Goal: Information Seeking & Learning: Learn about a topic

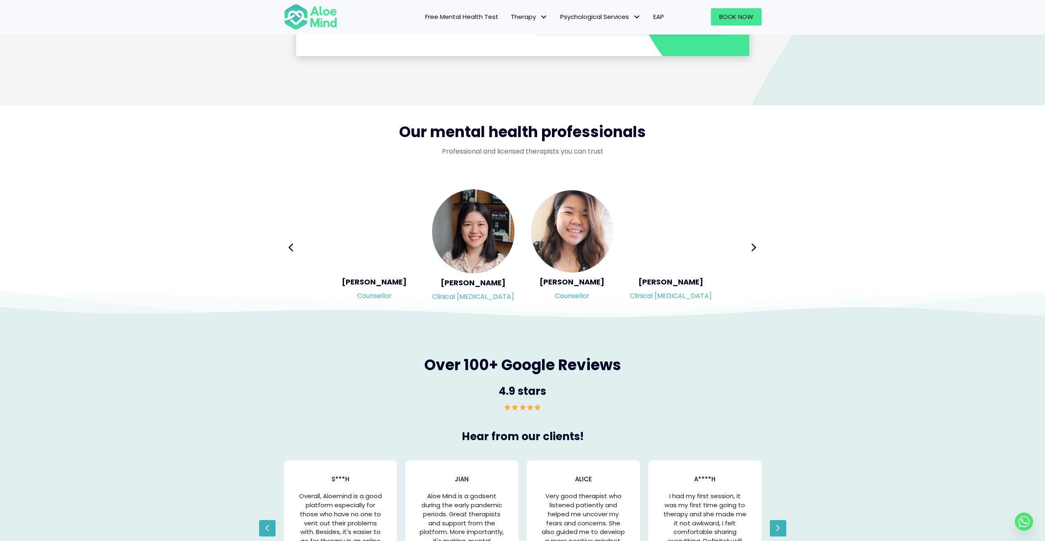
scroll to position [1251, 0]
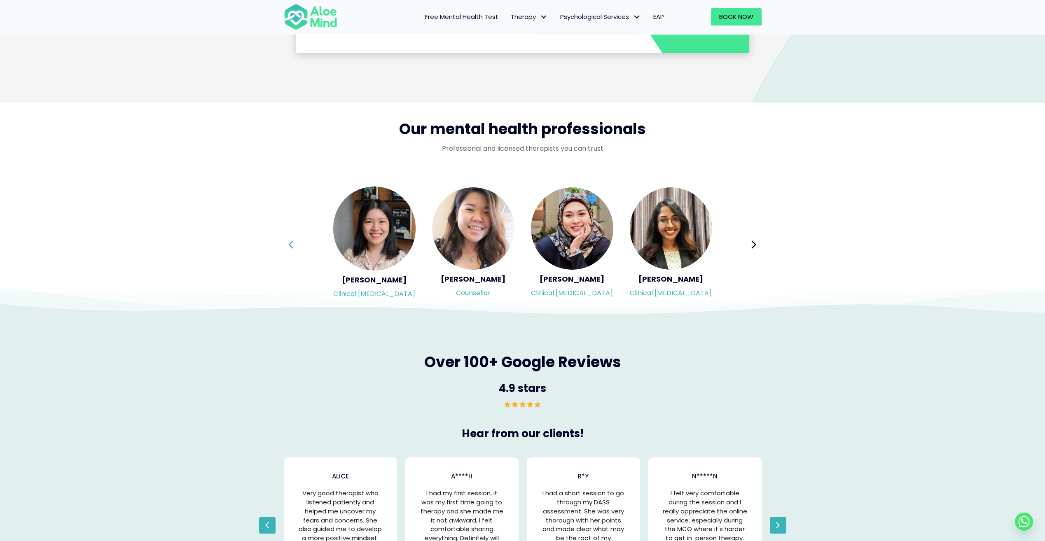
click at [289, 243] on icon at bounding box center [291, 245] width 6 height 16
click at [289, 243] on div "Syndy Clinical psychologist Diveena Clinical psychologist Elynna Counsellor Eme…" at bounding box center [523, 245] width 478 height 116
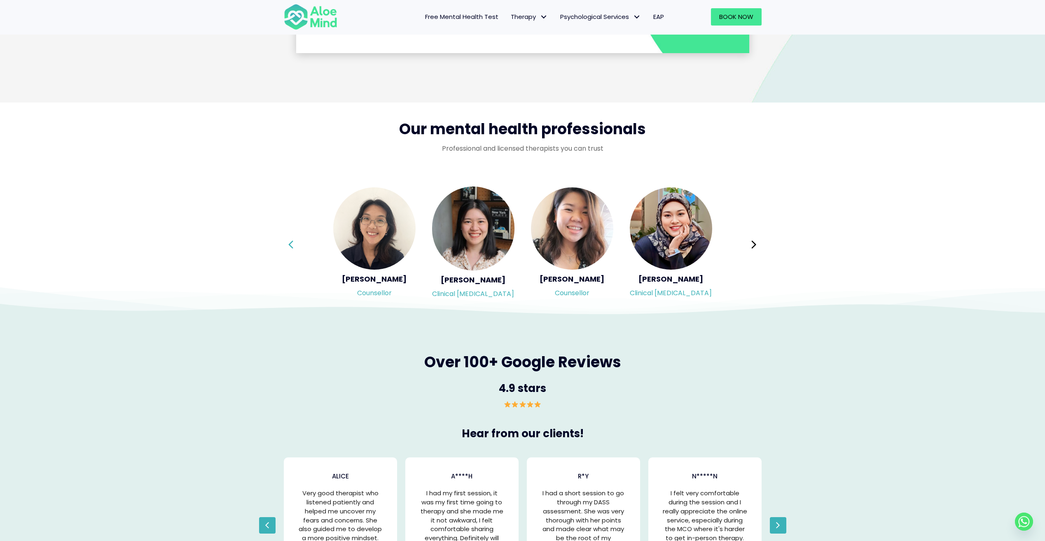
click at [289, 243] on icon at bounding box center [291, 245] width 6 height 16
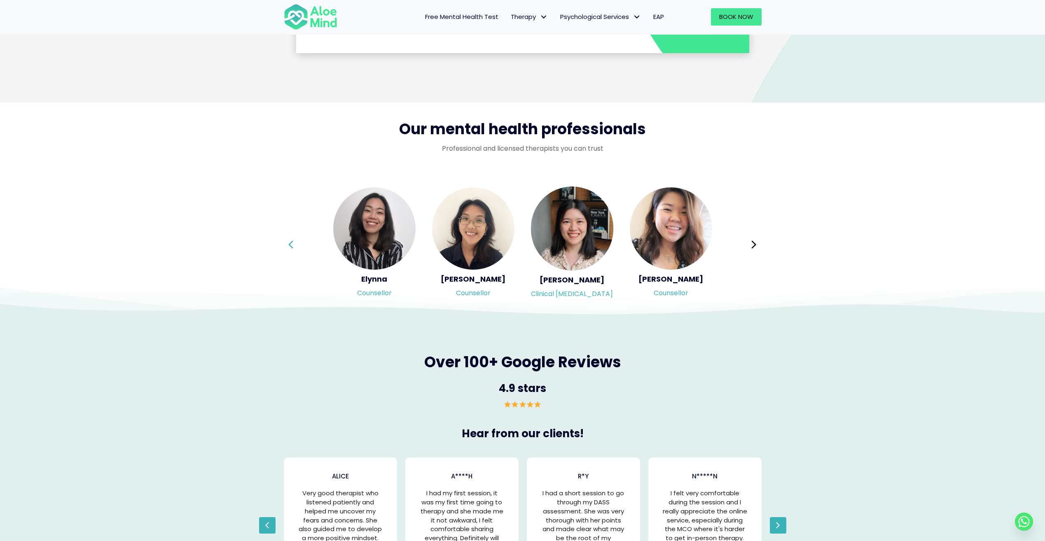
click at [289, 243] on icon at bounding box center [291, 245] width 6 height 16
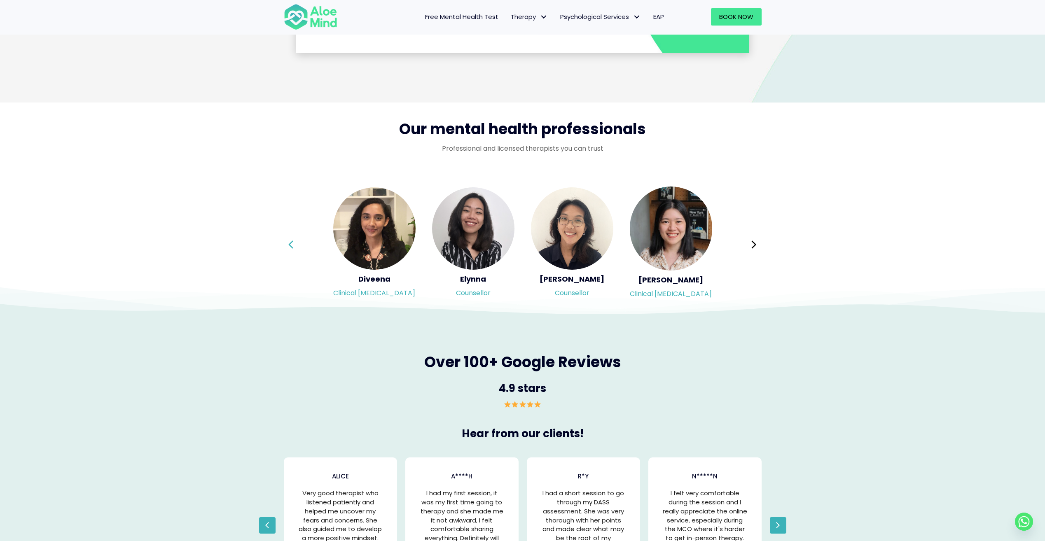
click at [289, 243] on div "Syndy Clinical psychologist Diveena Clinical psychologist Elynna Counsellor Eme…" at bounding box center [523, 245] width 478 height 116
click at [669, 239] on img at bounding box center [671, 229] width 82 height 84
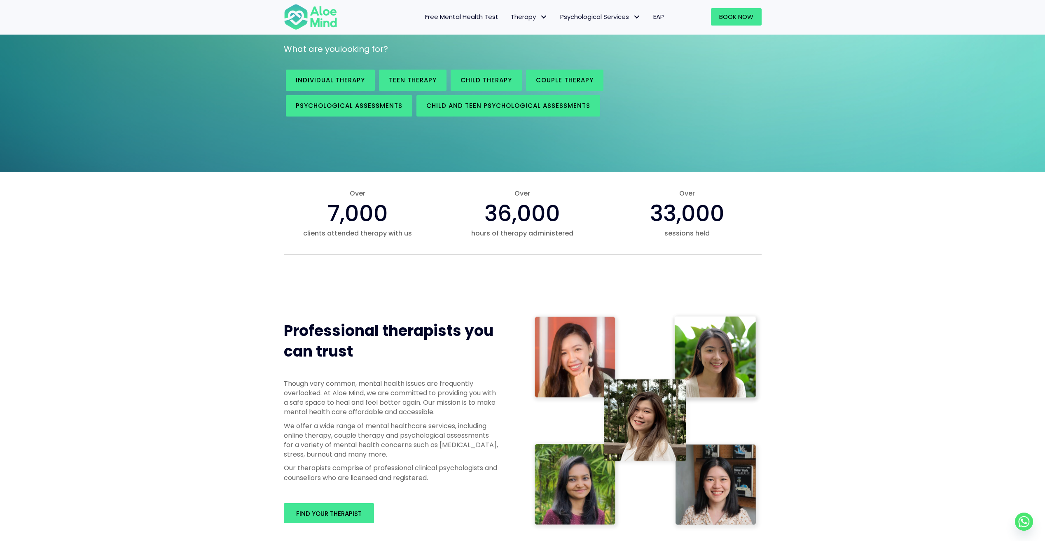
scroll to position [108, 0]
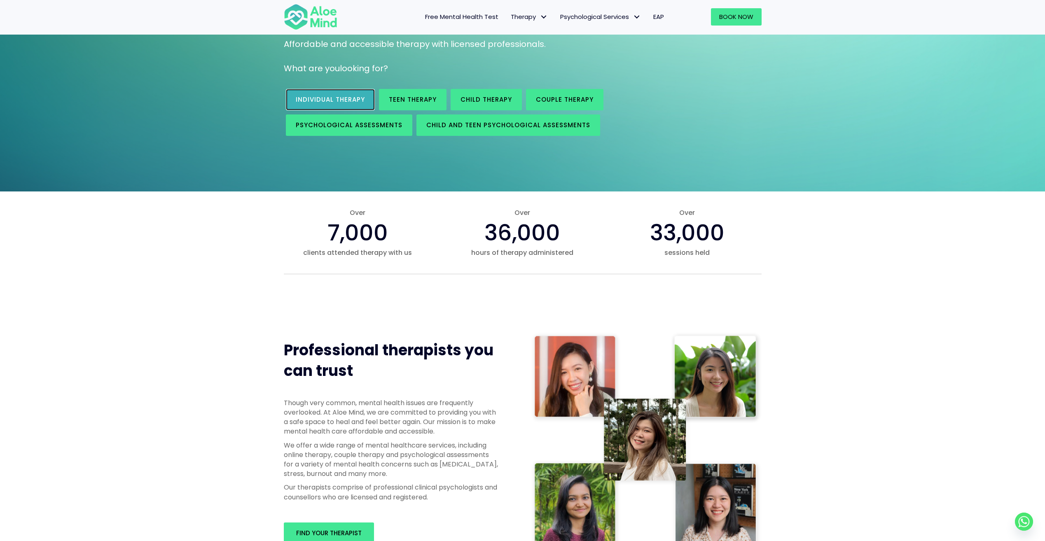
click at [319, 106] on link "Individual therapy" at bounding box center [330, 99] width 89 height 21
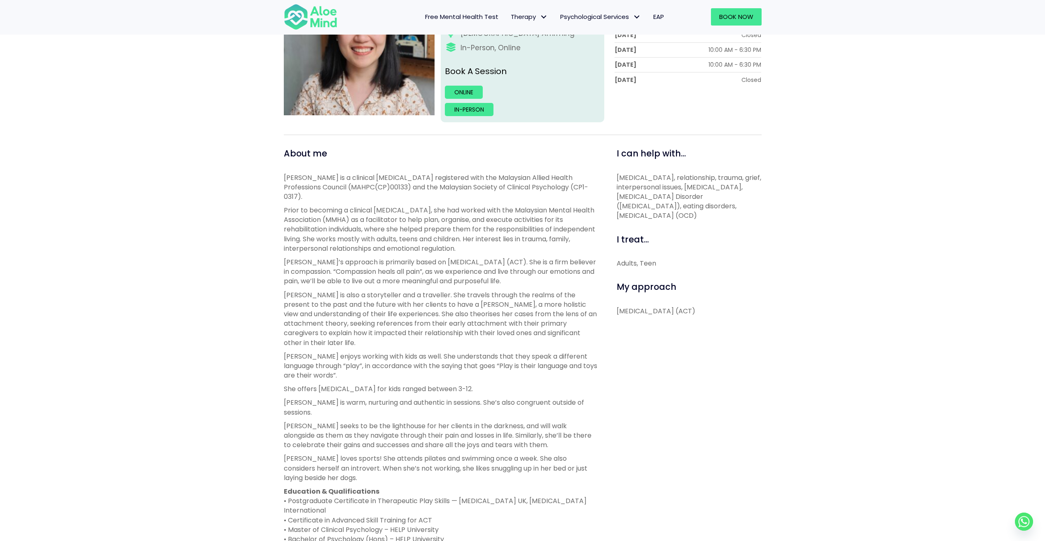
scroll to position [190, 0]
drag, startPoint x: 429, startPoint y: 251, endPoint x: 560, endPoint y: 260, distance: 131.4
click at [560, 260] on p "Chen Wen’s approach is primarily based on Acceptance and Commitment Therapy (AC…" at bounding box center [441, 271] width 314 height 29
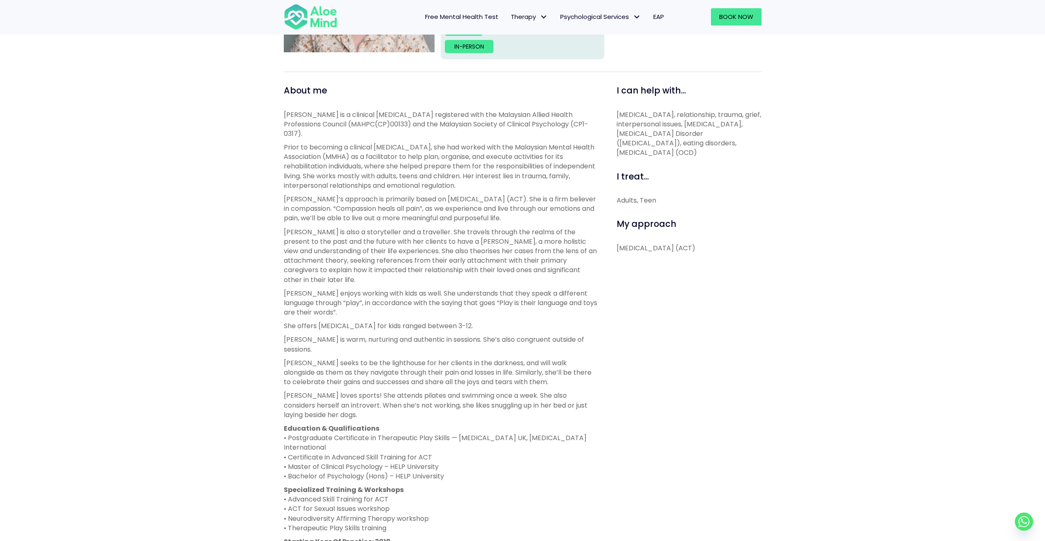
scroll to position [264, 0]
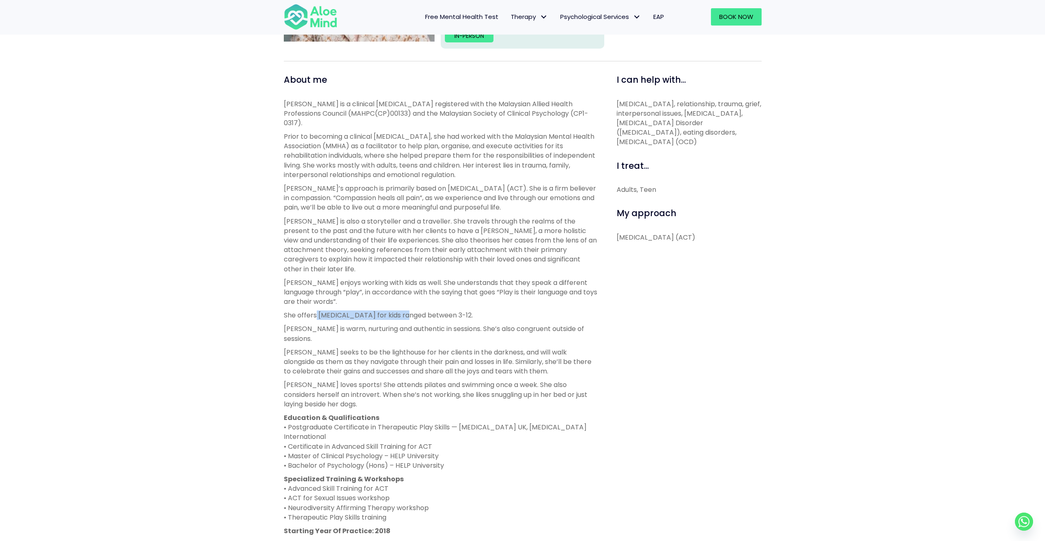
drag, startPoint x: 315, startPoint y: 299, endPoint x: 403, endPoint y: 299, distance: 87.8
click at [403, 311] on p "She offers [MEDICAL_DATA] for kids ranged between 3-12." at bounding box center [441, 315] width 314 height 9
drag, startPoint x: 403, startPoint y: 299, endPoint x: 401, endPoint y: 360, distance: 61.0
click at [401, 360] on div "Chen Wen is a clinical psychologist registered with the Malaysian Allied Health…" at bounding box center [441, 317] width 314 height 437
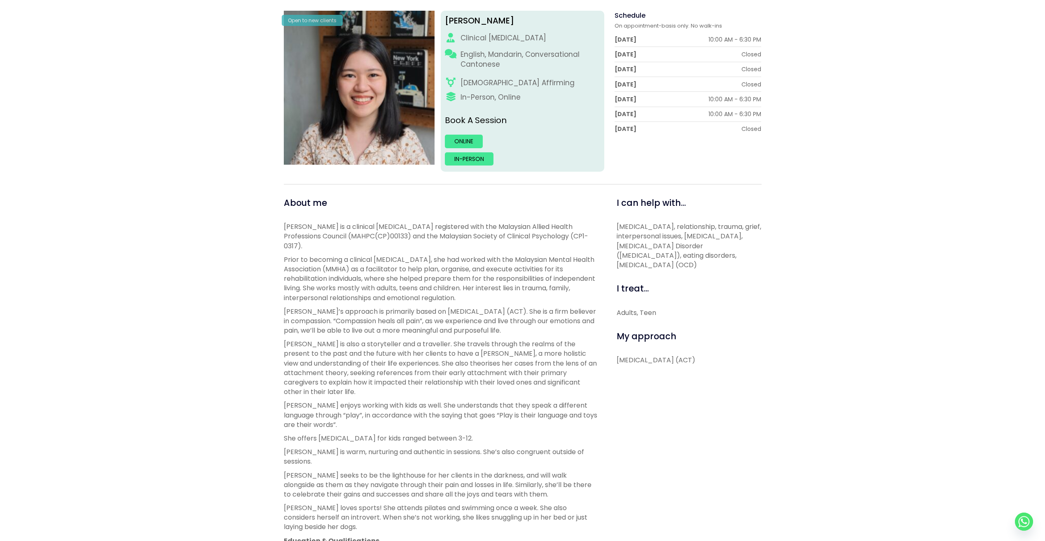
scroll to position [0, 0]
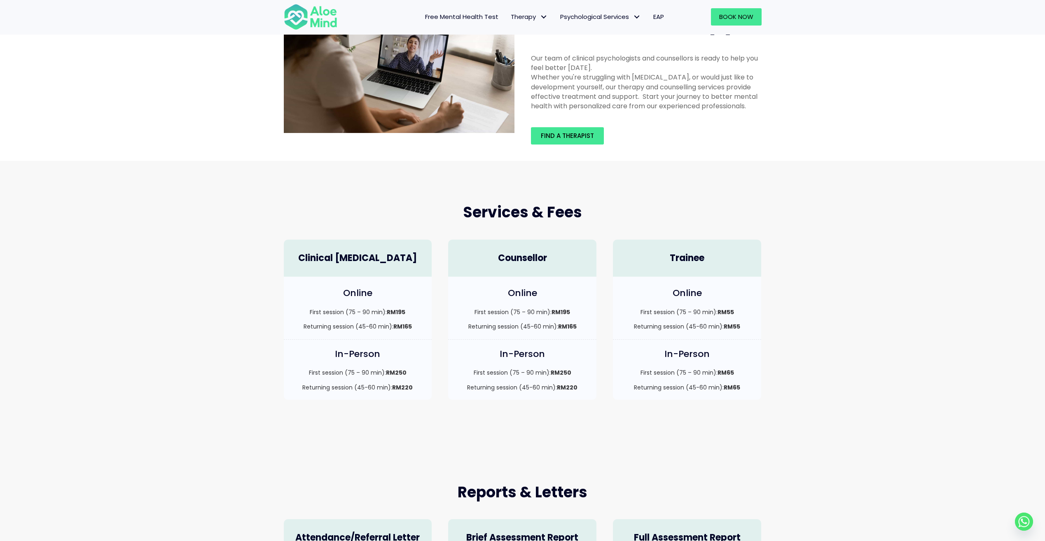
scroll to position [56, 0]
drag, startPoint x: 405, startPoint y: 312, endPoint x: 391, endPoint y: 312, distance: 13.6
click at [391, 312] on strong "RM195" at bounding box center [396, 312] width 19 height 8
click at [443, 383] on div "In-Person First session (75 – 90 min): RM250 Returning session (45-60 min): RM2…" at bounding box center [522, 374] width 165 height 68
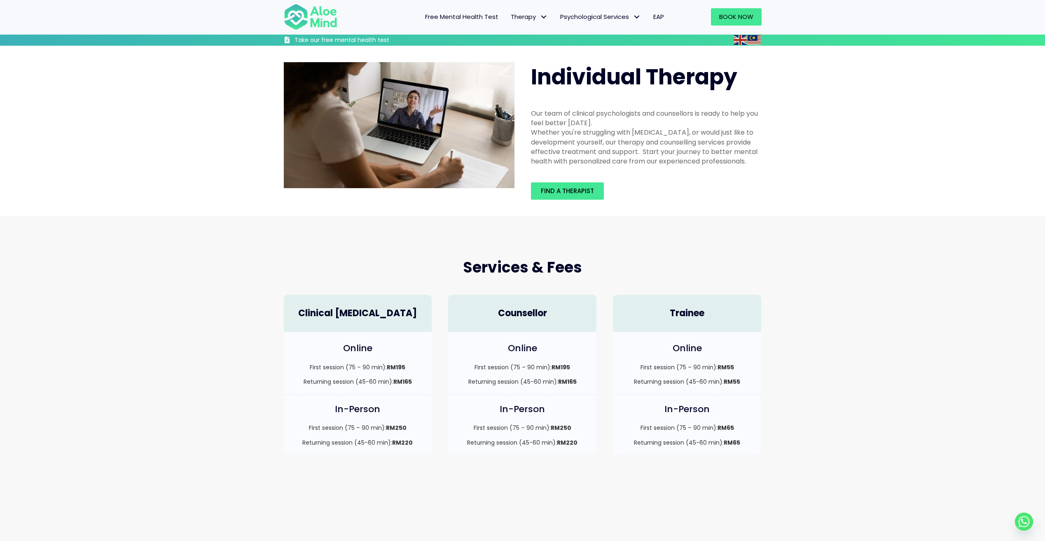
scroll to position [70, 0]
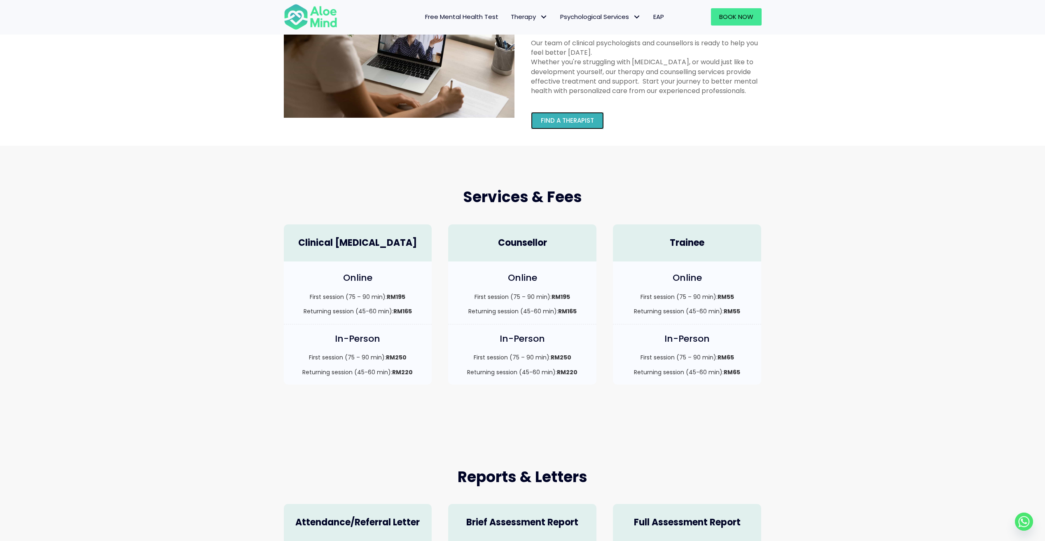
click at [576, 113] on link "Find a therapist" at bounding box center [567, 120] width 73 height 17
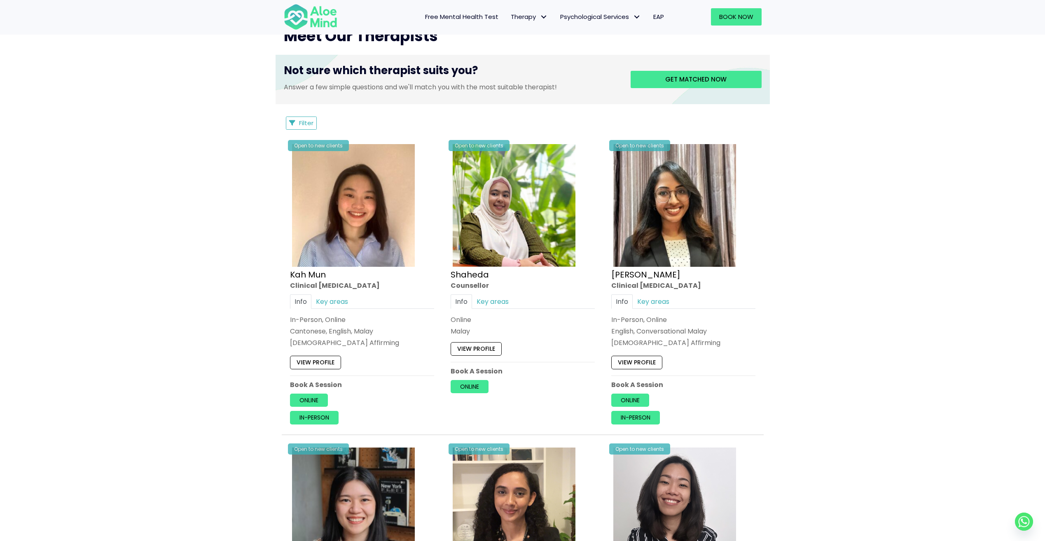
scroll to position [321, 0]
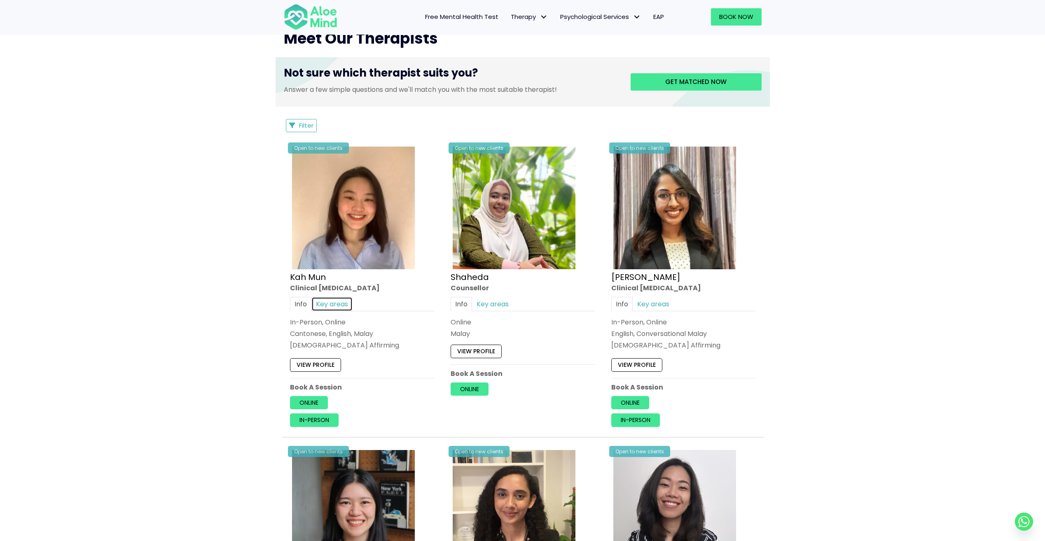
drag, startPoint x: 363, startPoint y: 225, endPoint x: 340, endPoint y: 301, distance: 80.0
click at [340, 301] on link "Key areas" at bounding box center [332, 304] width 41 height 14
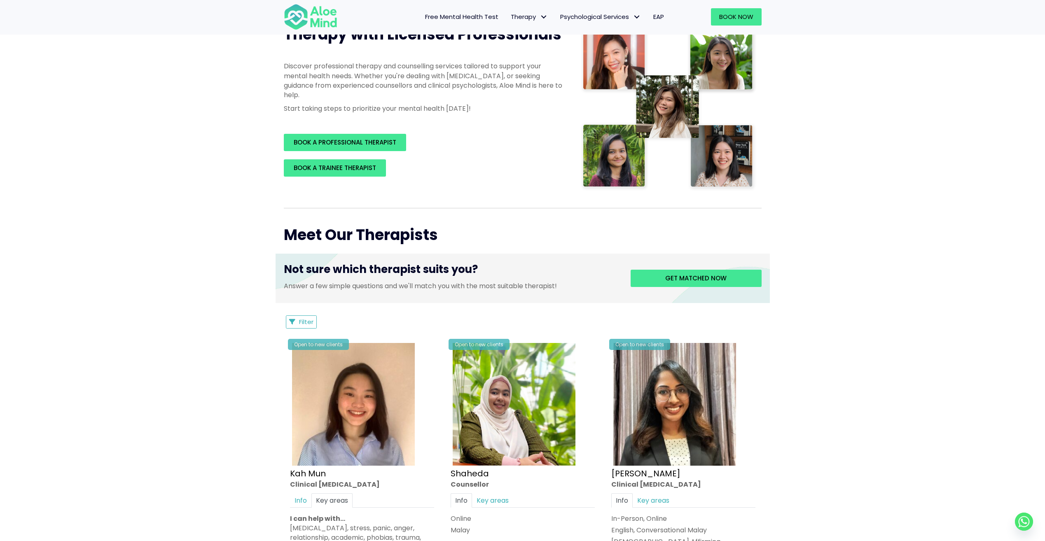
scroll to position [127, 0]
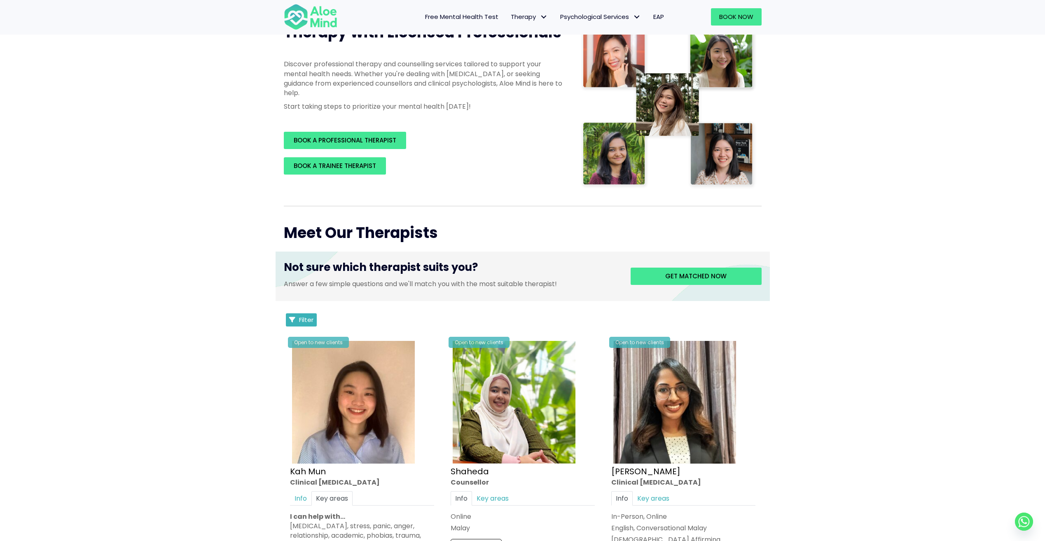
click at [308, 322] on span "Filter" at bounding box center [306, 320] width 14 height 9
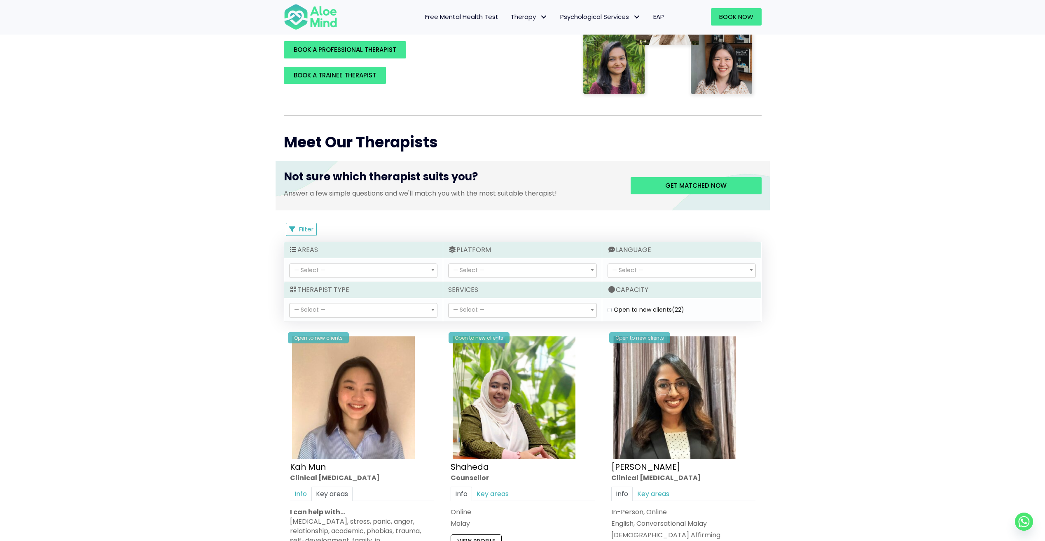
scroll to position [218, 0]
click at [434, 308] on span at bounding box center [433, 309] width 8 height 14
select select "15"
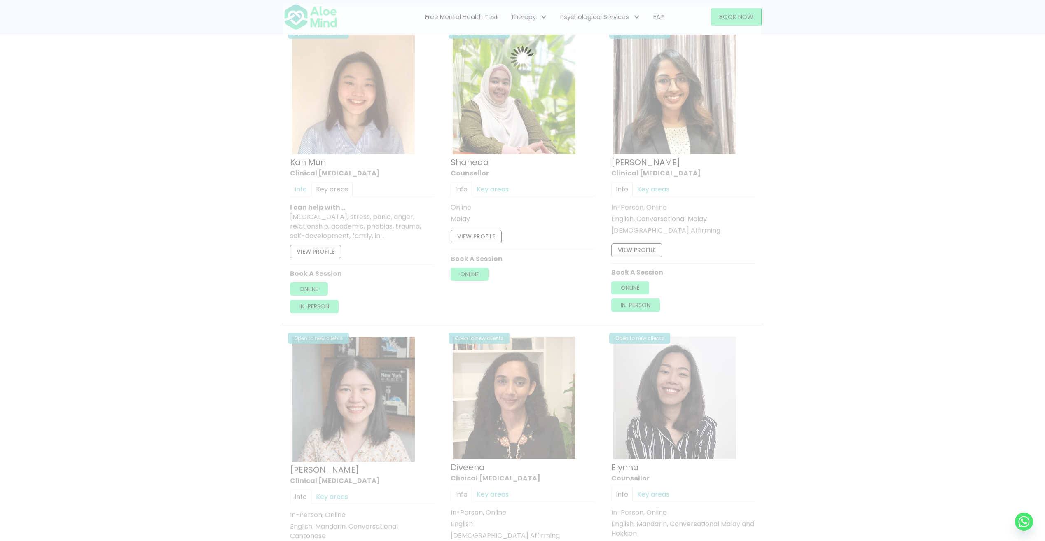
scroll to position [441, 0]
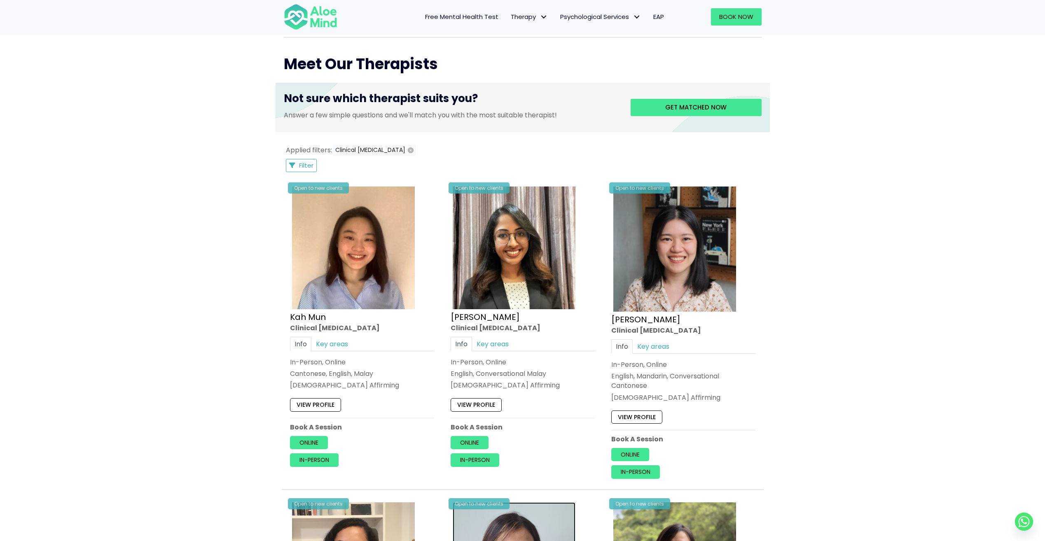
scroll to position [295, 0]
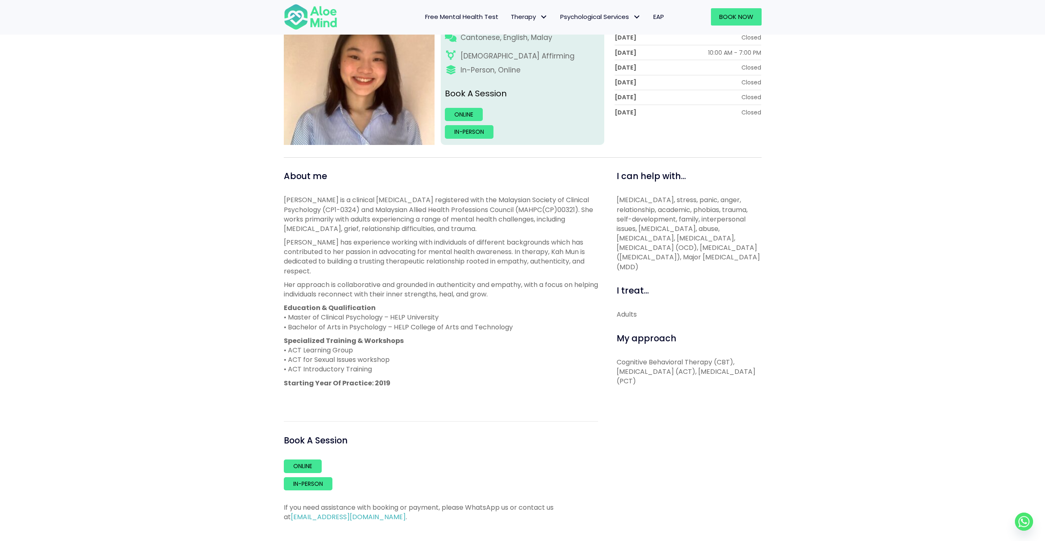
scroll to position [157, 0]
drag, startPoint x: 635, startPoint y: 370, endPoint x: 678, endPoint y: 397, distance: 50.3
click at [678, 397] on div "I can help with... Depression, anxiety, stress, panic, anger, relationship, aca…" at bounding box center [687, 347] width 164 height 352
drag, startPoint x: 624, startPoint y: 374, endPoint x: 628, endPoint y: 381, distance: 8.5
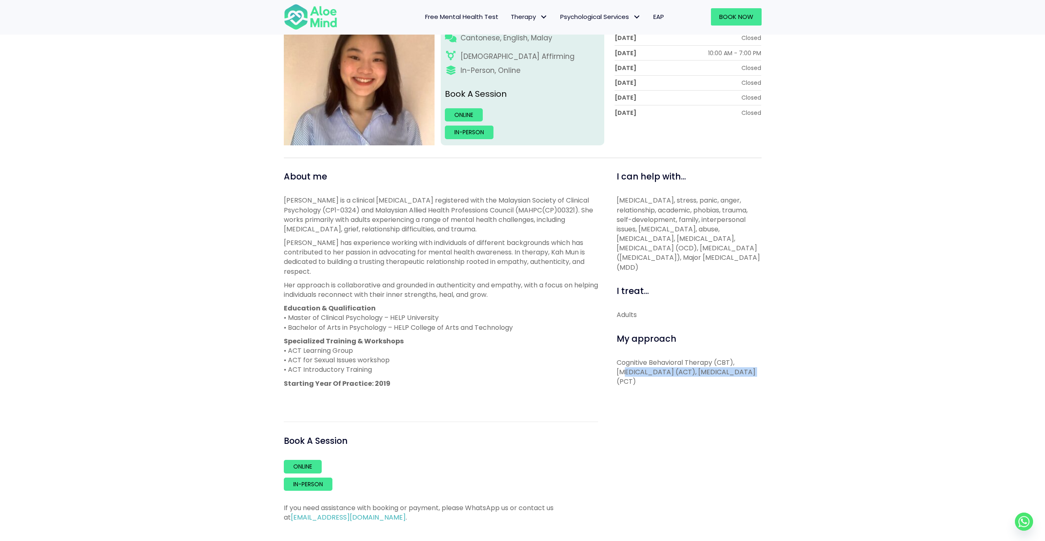
click at [628, 381] on p "Cognitive Behavioral Therapy (CBT), Acceptance and Commitment Therapy (ACT), Pe…" at bounding box center [689, 372] width 145 height 29
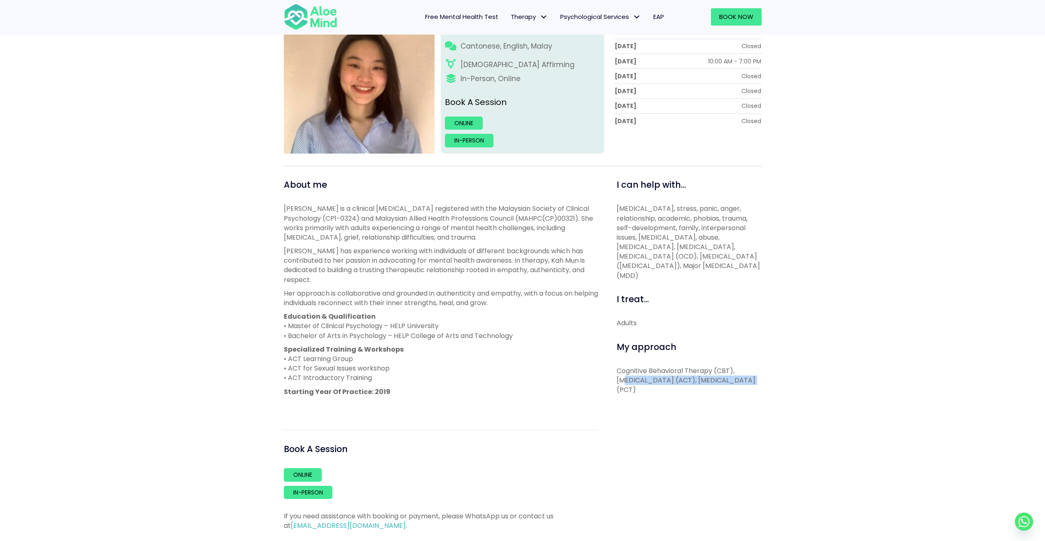
scroll to position [134, 0]
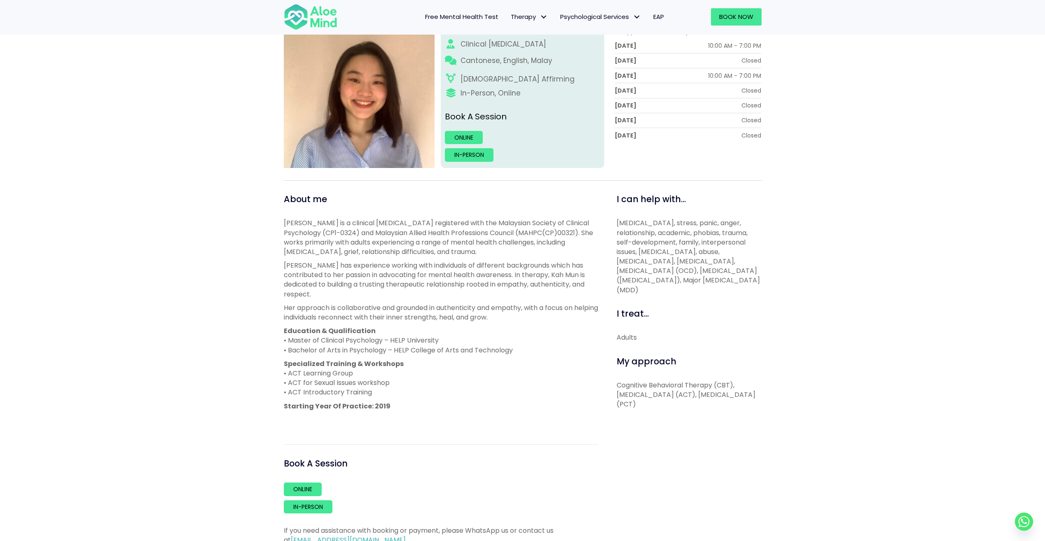
click at [591, 368] on p "Specialized Training & Workshops • ACT Learning Group • ACT for Sexual Issues w…" at bounding box center [441, 378] width 314 height 38
drag, startPoint x: 450, startPoint y: 340, endPoint x: 341, endPoint y: 322, distance: 110.2
click at [341, 322] on div "Kah Mun is a clinical psychologist registered with the Malaysian Society of Cli…" at bounding box center [441, 321] width 314 height 206
click at [435, 362] on p "Specialized Training & Workshops • ACT Learning Group • ACT for Sexual Issues w…" at bounding box center [441, 378] width 314 height 38
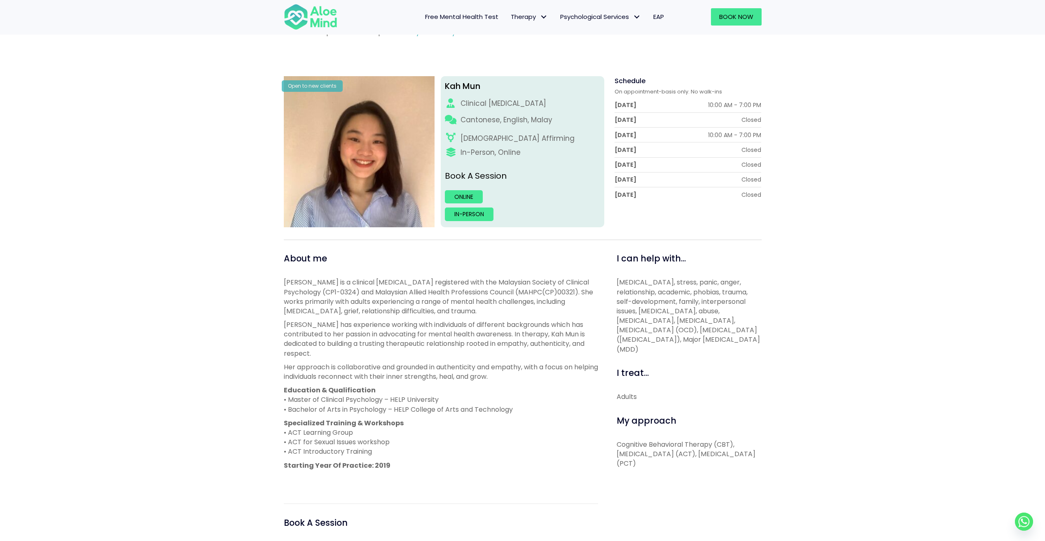
scroll to position [75, 0]
drag, startPoint x: 456, startPoint y: 283, endPoint x: 591, endPoint y: 281, distance: 135.2
click at [591, 281] on p "Kah Mun is a clinical psychologist registered with the Malaysian Society of Cli…" at bounding box center [441, 297] width 314 height 38
drag, startPoint x: 591, startPoint y: 281, endPoint x: 581, endPoint y: 280, distance: 10.3
click at [452, 302] on p "Kah Mun is a clinical psychologist registered with the Malaysian Society of Cli…" at bounding box center [441, 297] width 314 height 38
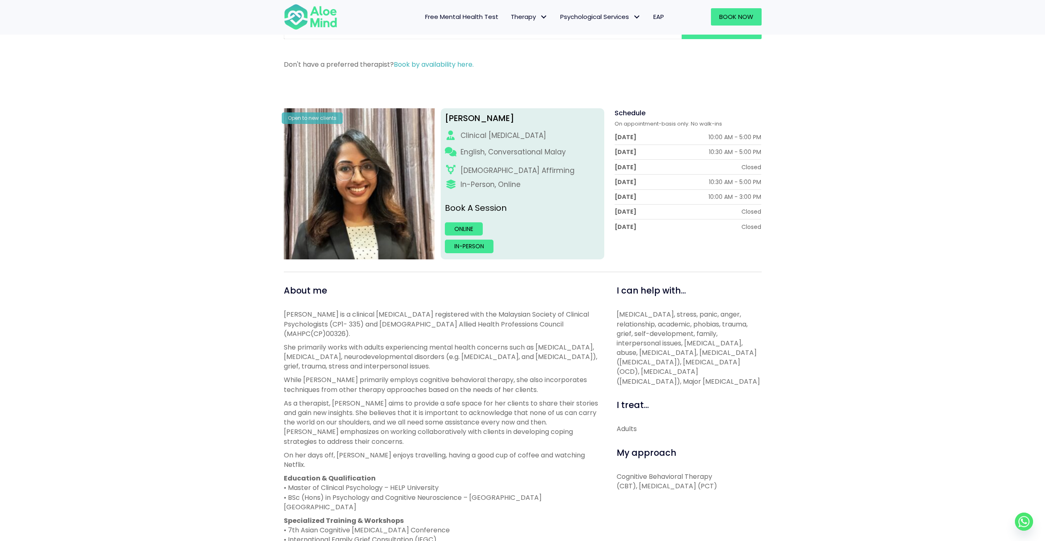
scroll to position [39, 0]
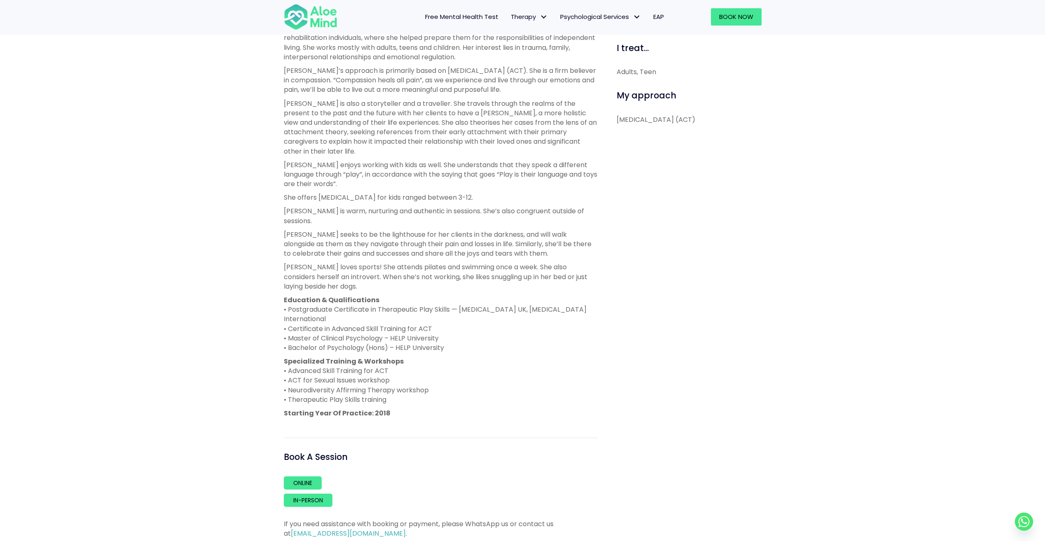
scroll to position [398, 0]
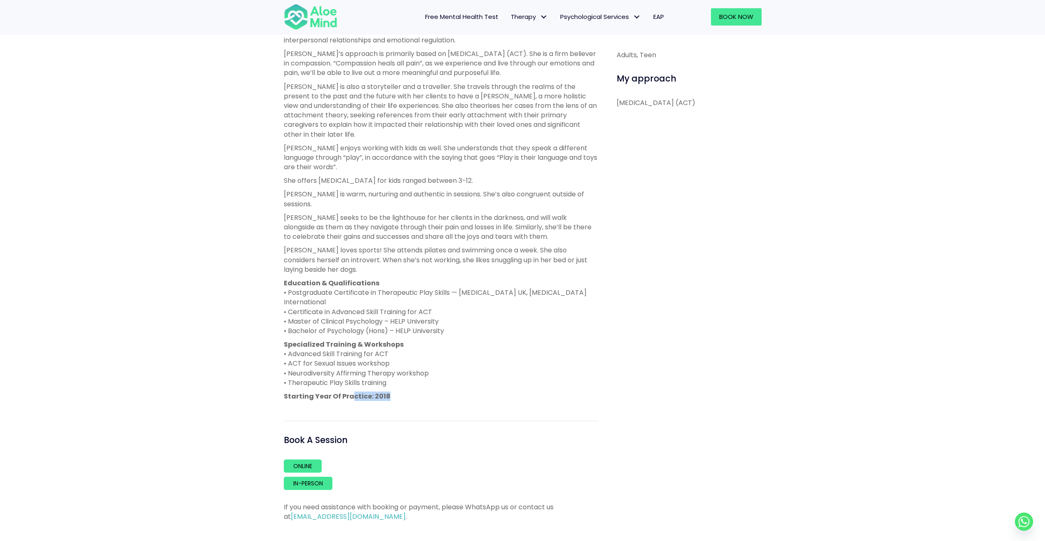
drag, startPoint x: 392, startPoint y: 375, endPoint x: 351, endPoint y: 375, distance: 41.6
click at [351, 392] on p "Starting Year Of Practice: 2018" at bounding box center [441, 396] width 314 height 9
drag, startPoint x: 351, startPoint y: 375, endPoint x: 445, endPoint y: 283, distance: 131.7
click at [445, 283] on p "Education & Qualifications • Postgraduate Certificate in Therapeutic Play Skill…" at bounding box center [441, 307] width 314 height 57
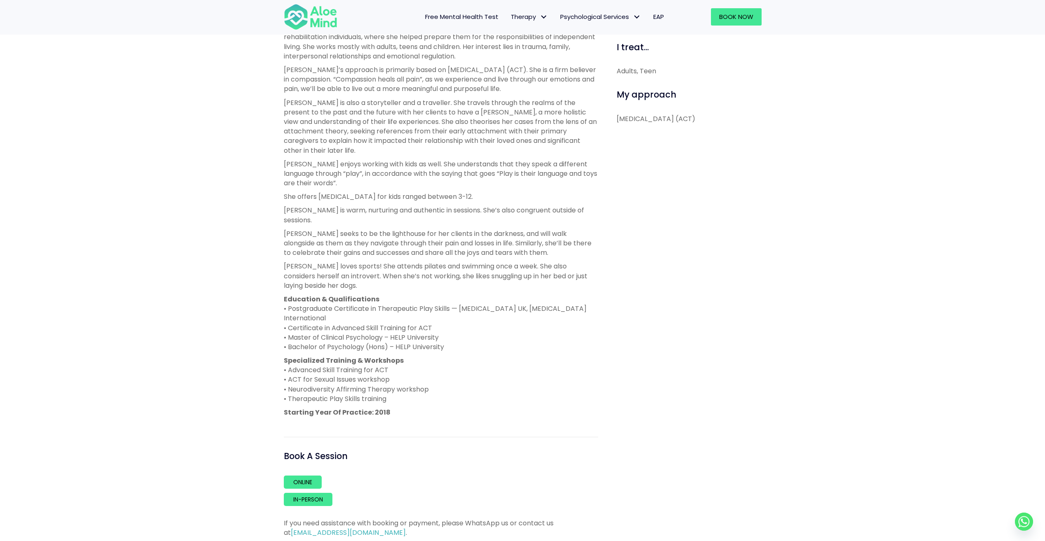
scroll to position [370, 0]
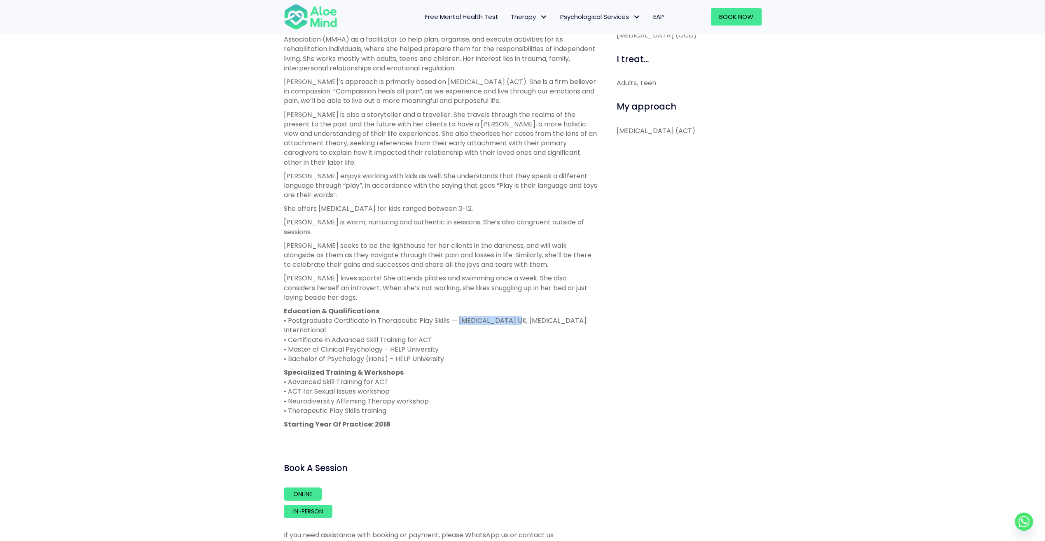
drag, startPoint x: 458, startPoint y: 302, endPoint x: 513, endPoint y: 305, distance: 54.8
click at [513, 307] on p "Education & Qualifications • Postgraduate Certificate in Therapeutic Play Skill…" at bounding box center [441, 335] width 314 height 57
click at [437, 218] on p "Chen Wen is warm, nurturing and authentic in sessions. She’s also congruent out…" at bounding box center [441, 227] width 314 height 19
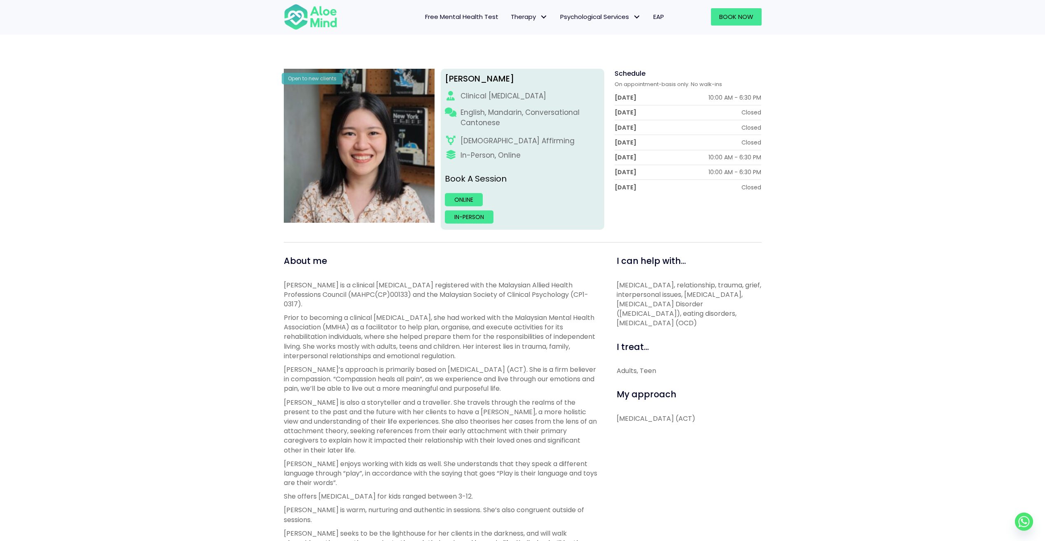
scroll to position [82, 0]
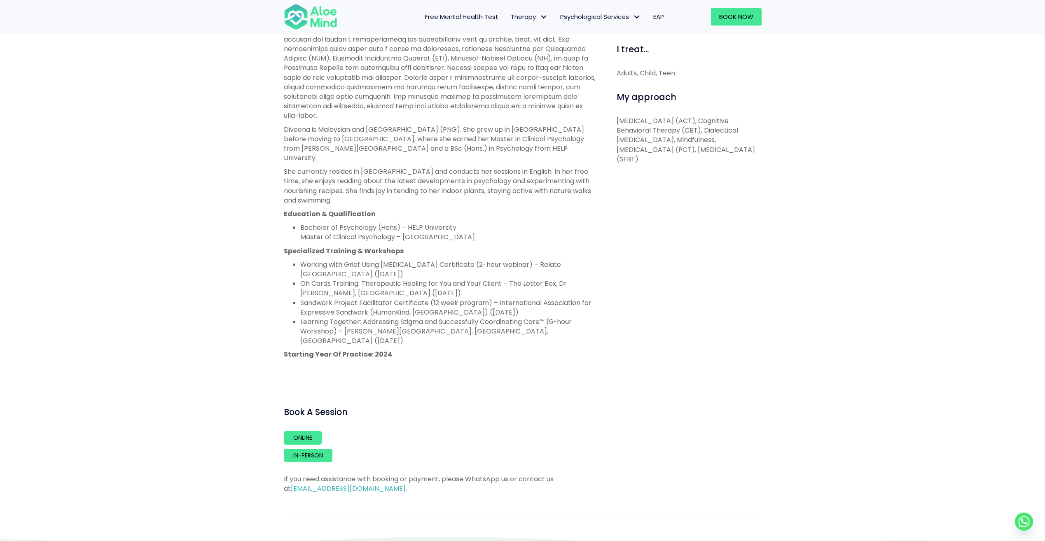
scroll to position [400, 0]
drag, startPoint x: 390, startPoint y: 343, endPoint x: 359, endPoint y: 335, distance: 32.9
click at [359, 335] on div "Diveena is a registered clinical psychologist (CP1-0567, MAHPC(CP)00624) with e…" at bounding box center [441, 162] width 314 height 419
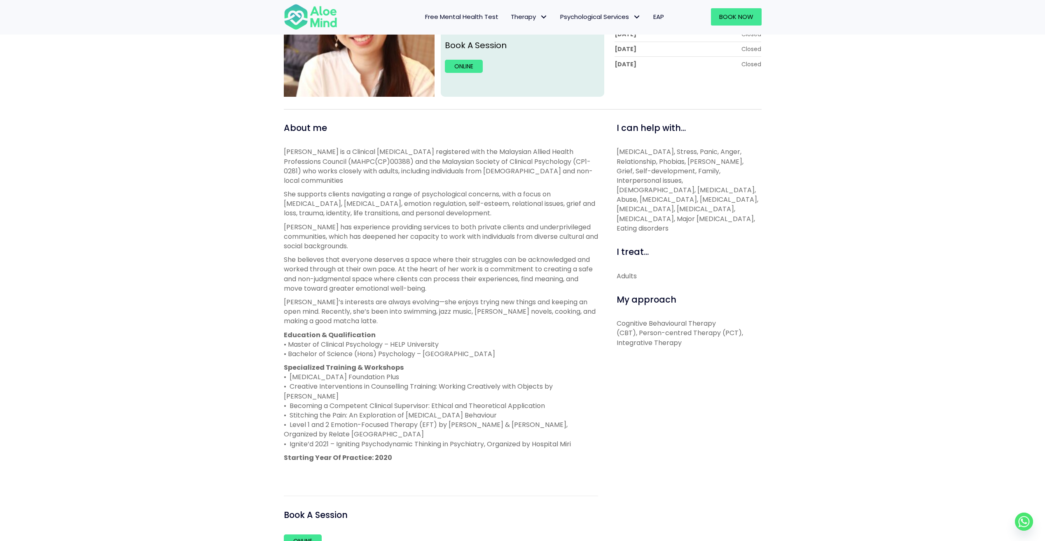
scroll to position [93, 0]
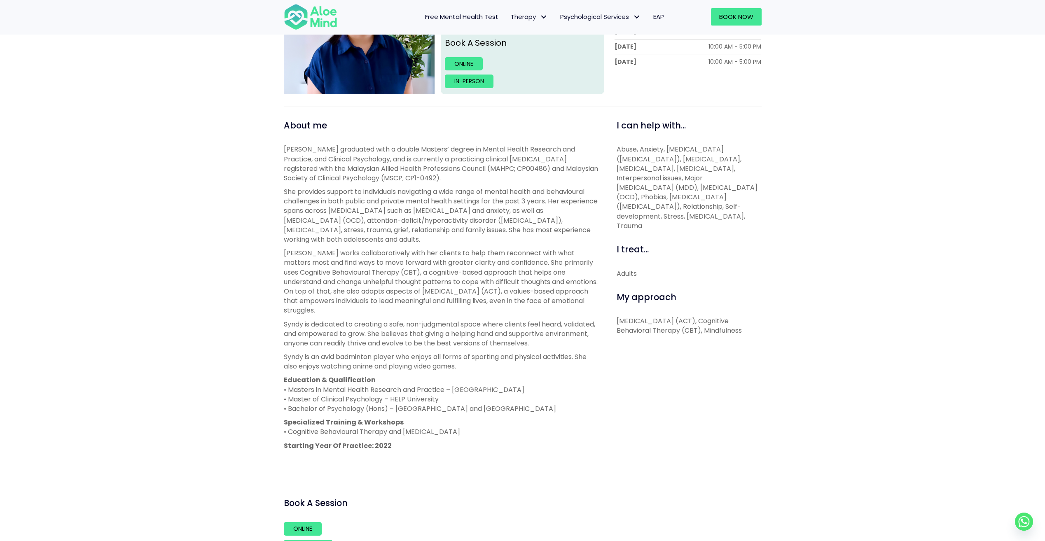
scroll to position [209, 0]
drag, startPoint x: 387, startPoint y: 451, endPoint x: 368, endPoint y: 449, distance: 18.6
click at [368, 449] on div "[PERSON_NAME] graduated with a double Masters’ degree in Mental Health Research…" at bounding box center [441, 304] width 314 height 320
drag, startPoint x: 368, startPoint y: 449, endPoint x: 456, endPoint y: 396, distance: 102.8
click at [456, 396] on p "Education & Qualification • Masters in Mental Health Research and Practice – [G…" at bounding box center [441, 394] width 314 height 38
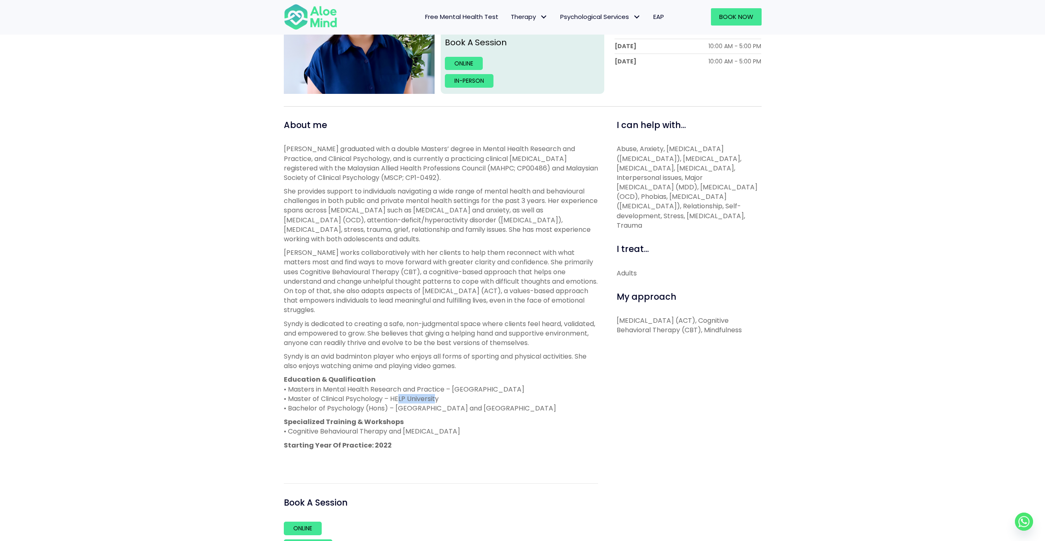
drag, startPoint x: 396, startPoint y: 402, endPoint x: 434, endPoint y: 403, distance: 37.9
click at [434, 403] on p "Education & Qualification • Masters in Mental Health Research and Practice – [G…" at bounding box center [441, 394] width 314 height 38
click at [597, 464] on div "About me [PERSON_NAME] graduated with a double Masters’ degree in Mental Health…" at bounding box center [441, 351] width 314 height 465
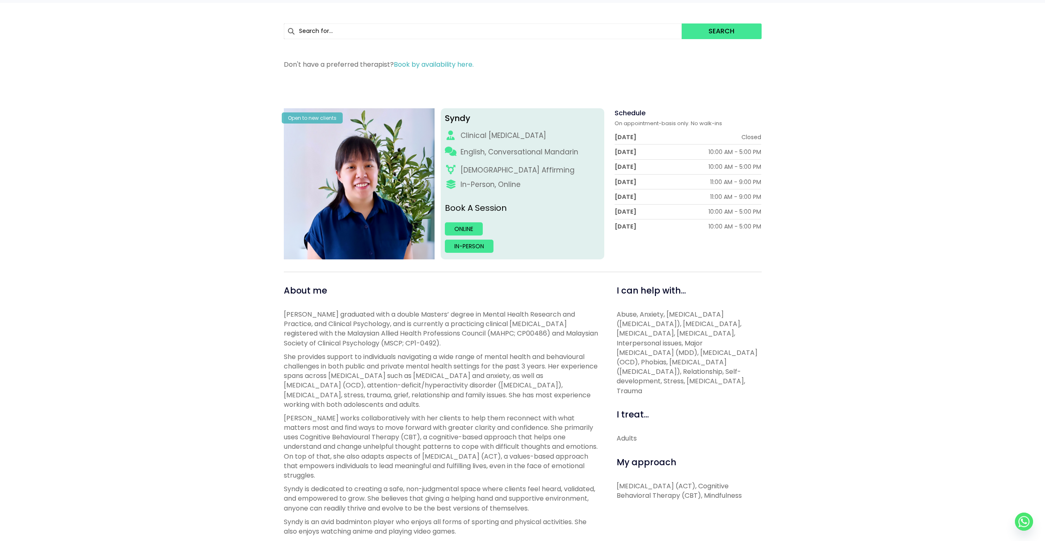
scroll to position [0, 0]
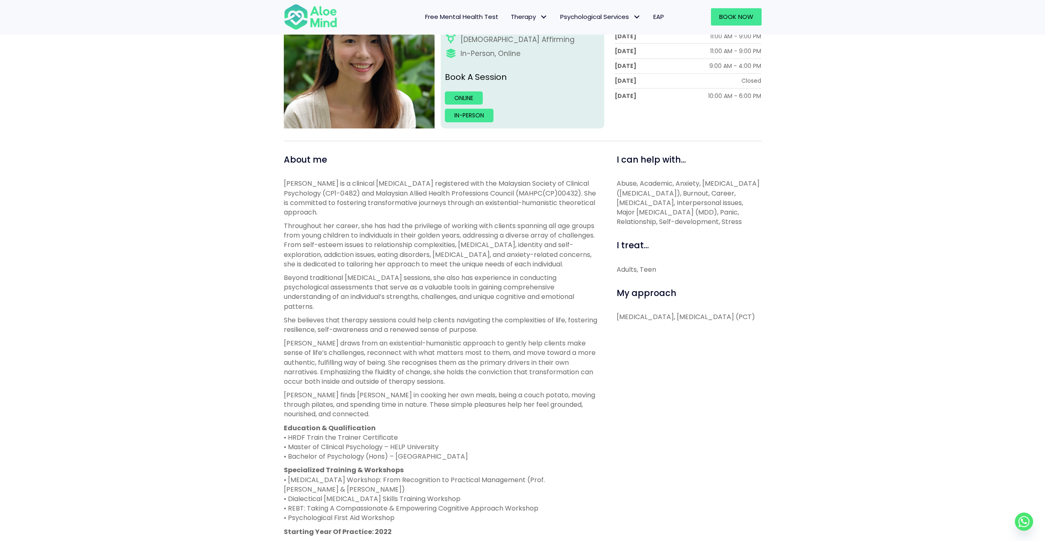
scroll to position [174, 0]
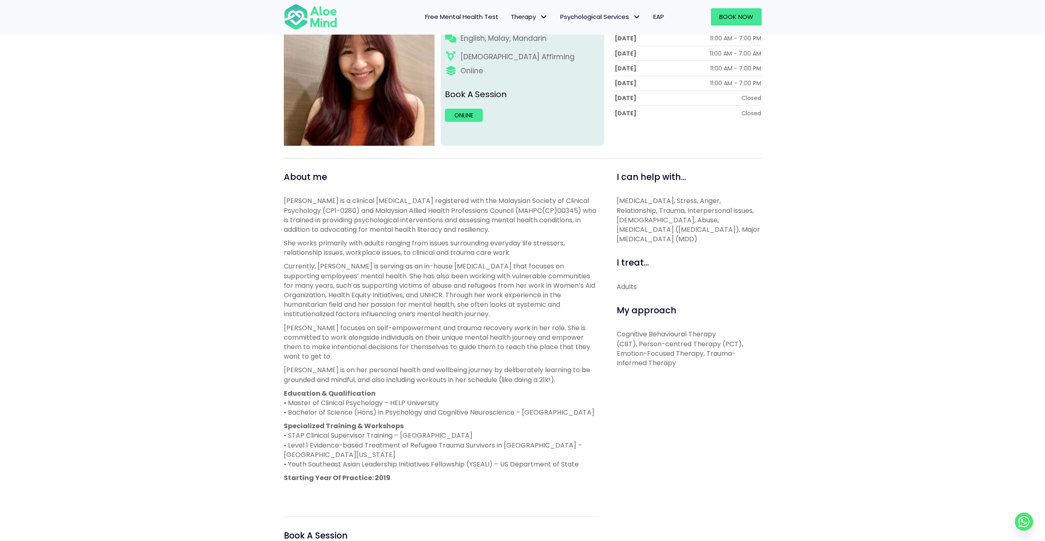
scroll to position [155, 0]
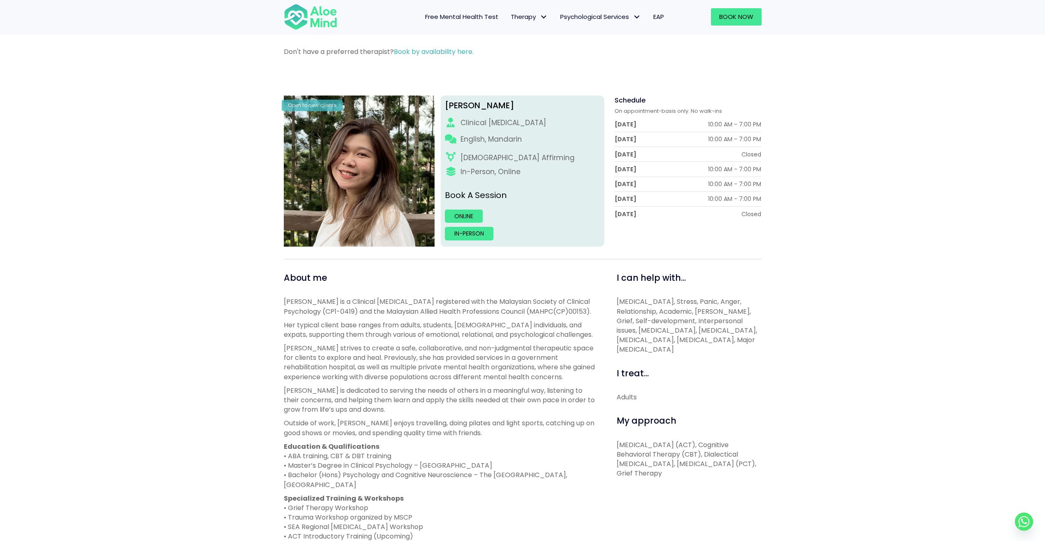
scroll to position [55, 0]
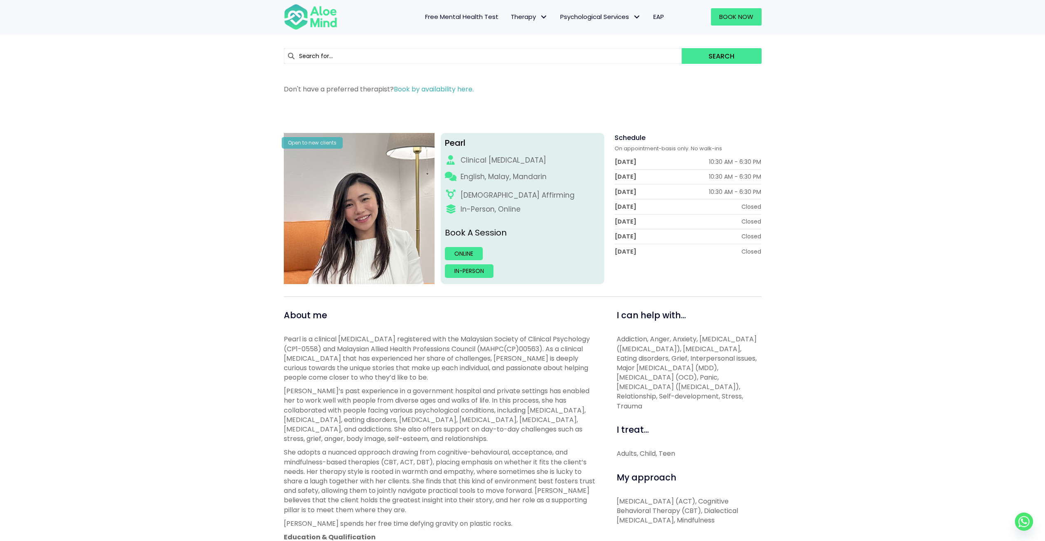
scroll to position [11, 0]
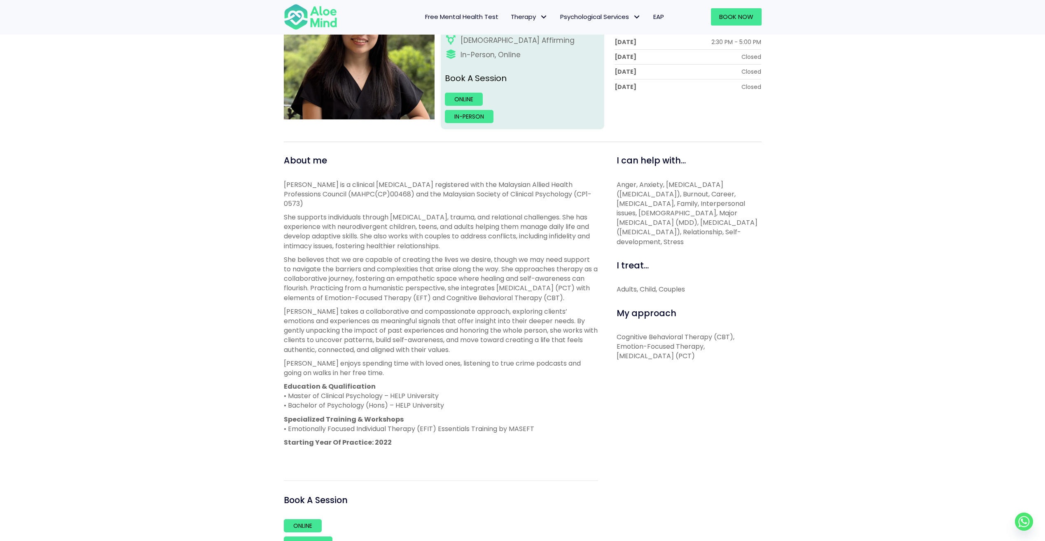
scroll to position [185, 0]
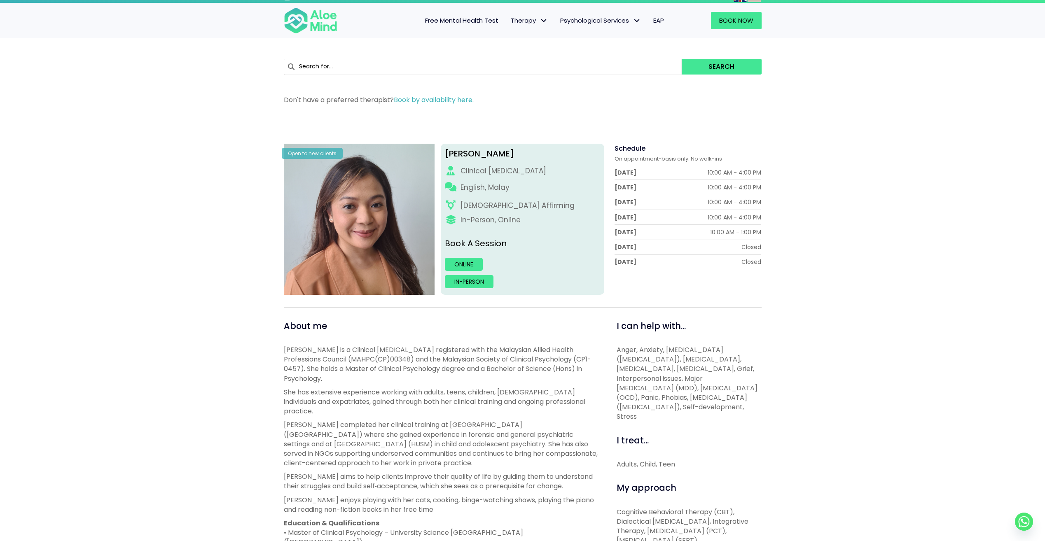
scroll to position [2, 0]
